Goal: Obtain resource: Download file/media

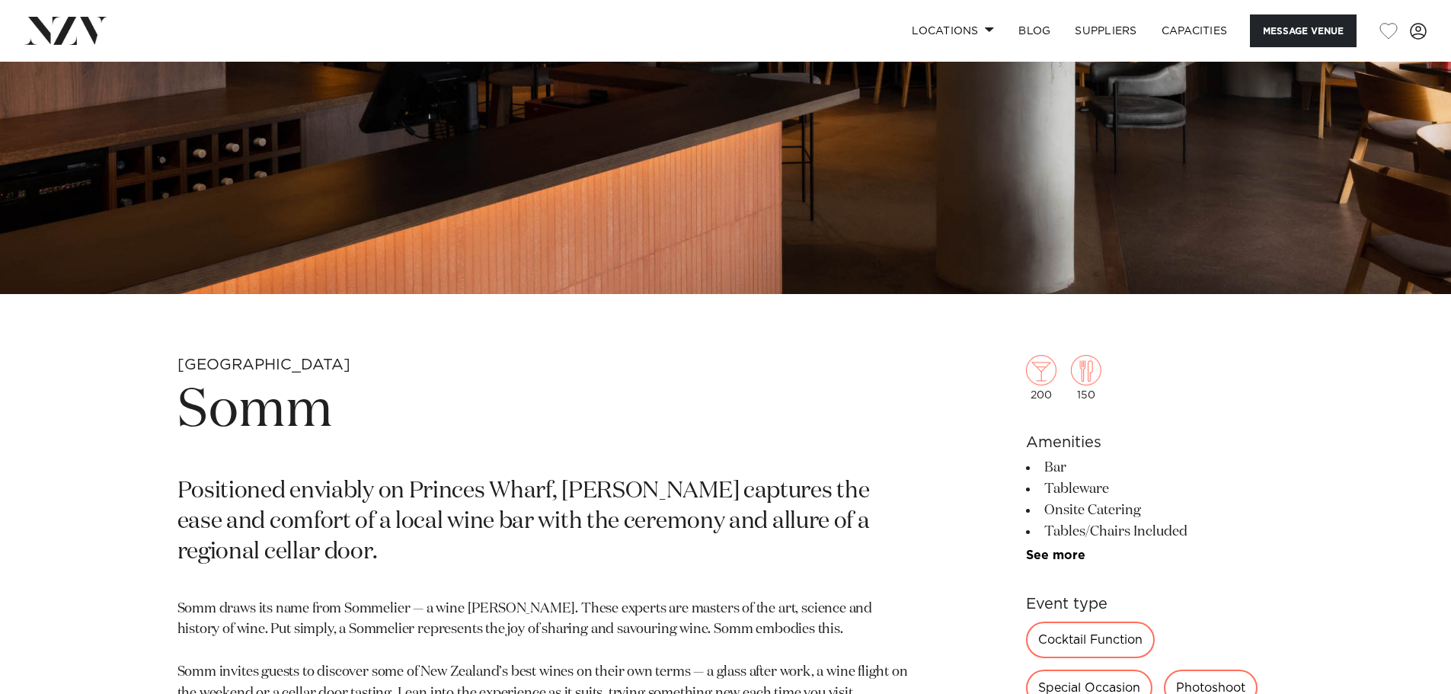
scroll to position [457, 0]
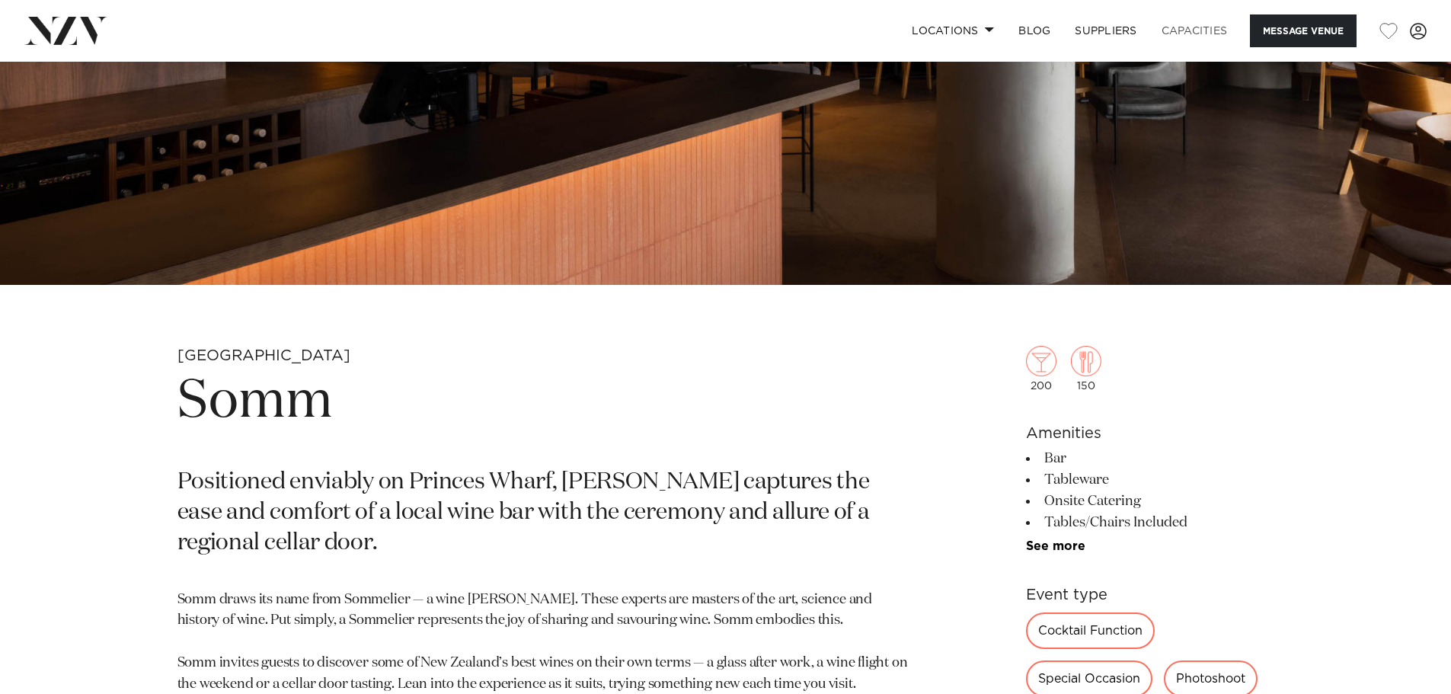
click at [1205, 31] on link "Capacities" at bounding box center [1194, 30] width 91 height 33
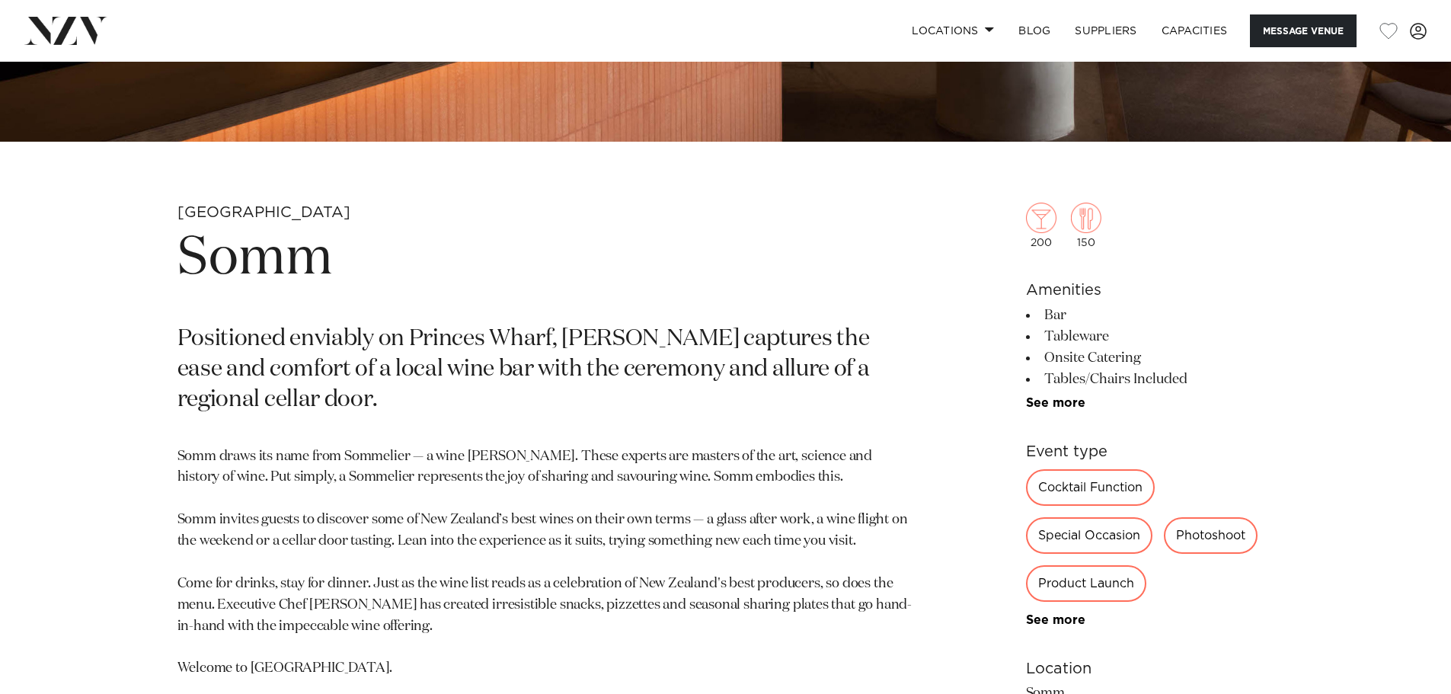
scroll to position [524, 0]
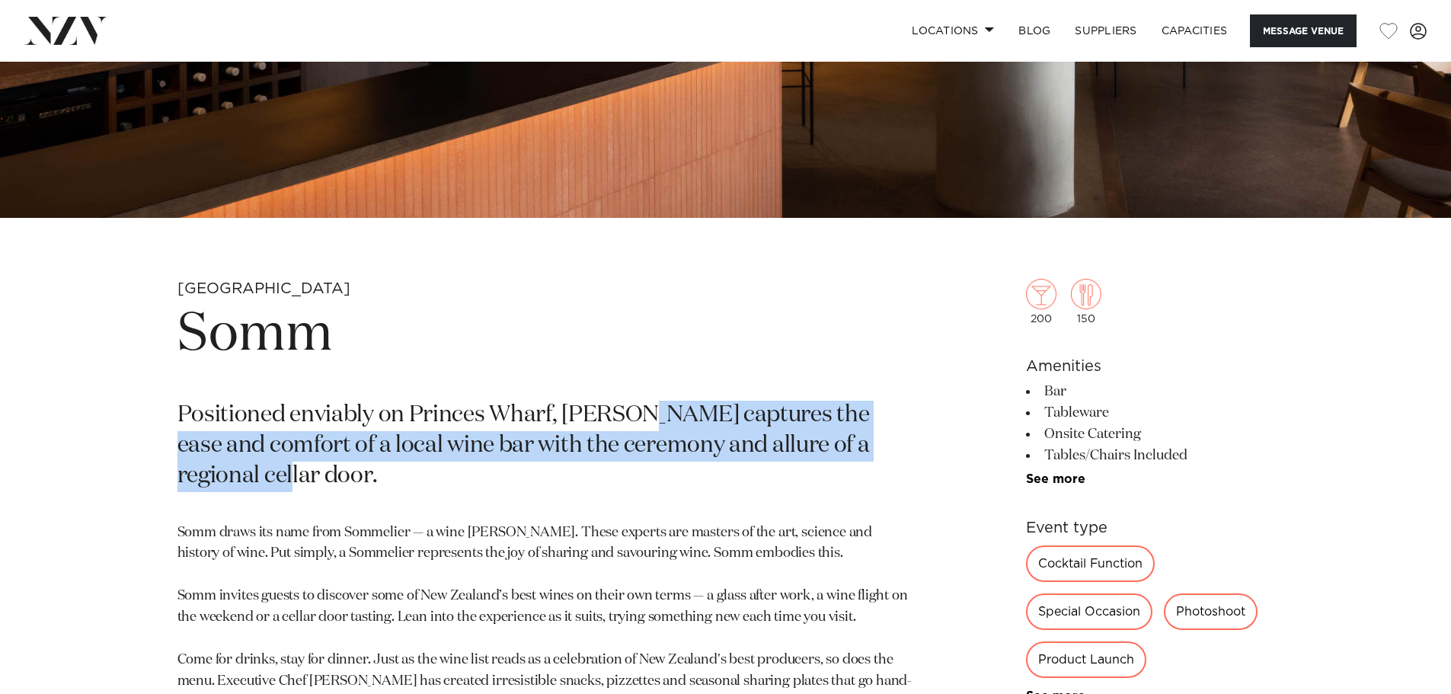
drag, startPoint x: 653, startPoint y: 400, endPoint x: 684, endPoint y: 479, distance: 85.1
click at [683, 479] on p "Positioned enviably on Princes Wharf, [PERSON_NAME] captures the ease and comfo…" at bounding box center [547, 446] width 740 height 91
click at [694, 487] on p "Positioned enviably on Princes Wharf, [PERSON_NAME] captures the ease and comfo…" at bounding box center [547, 446] width 740 height 91
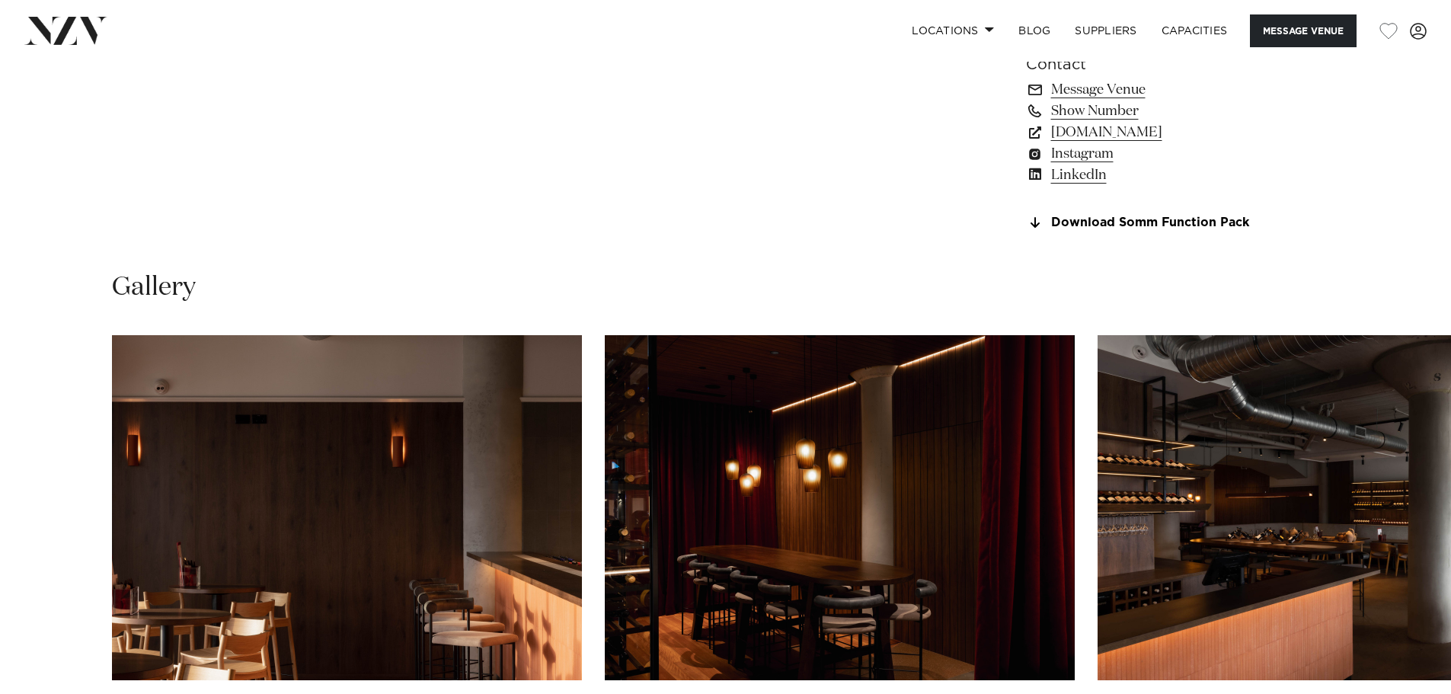
scroll to position [1371, 0]
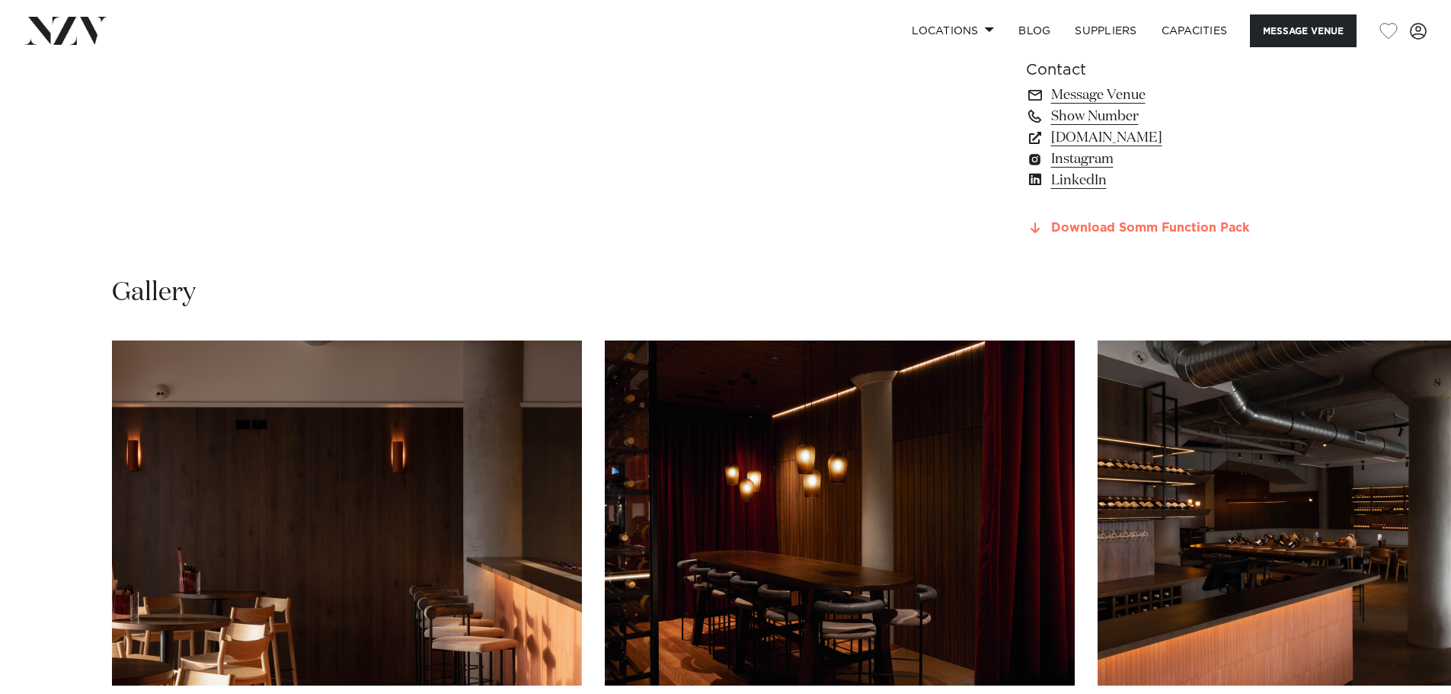
click at [1123, 223] on link "Download Somm Function Pack" at bounding box center [1150, 229] width 248 height 14
